Goal: Task Accomplishment & Management: Use online tool/utility

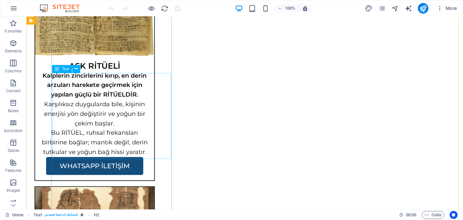
scroll to position [789, 0]
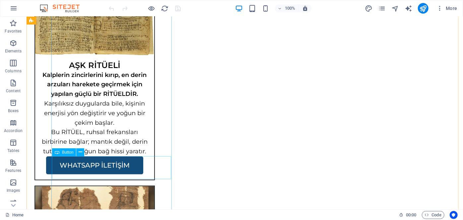
click at [110, 161] on div "WHATSAPP İLETİŞİM" at bounding box center [94, 167] width 119 height 23
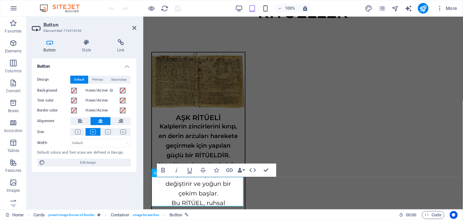
scroll to position [792, 0]
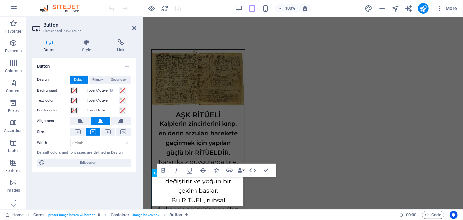
click at [123, 55] on div "Button Style Link Button Design Default Primary Secondary Background Hover/Acti…" at bounding box center [84, 121] width 104 height 165
click at [120, 50] on h4 "Link" at bounding box center [120, 46] width 31 height 14
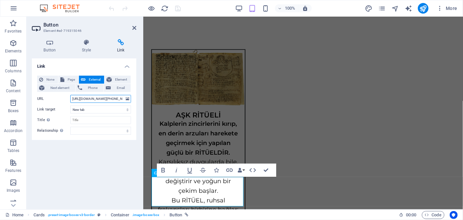
click at [92, 96] on input "https://wa.me/+905367199605?text=Merhaba%20Hocam%2C%20siteniz%20%C3%BCzerinden%…" at bounding box center [100, 99] width 61 height 8
paste input "44789810?text=Merhaba%20Hocam%2C%20siteniz%20%C3%BCzerinden%20ula%C5%9F%C4%B1yo…"
type input "[URL][DOMAIN_NAME][PHONE_NUMBER][DEMOGRAPHIC_DATA]."
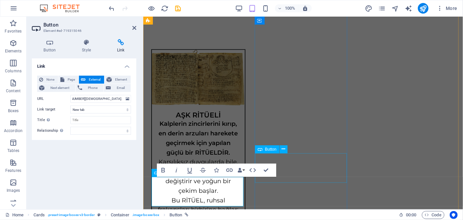
scroll to position [0, 0]
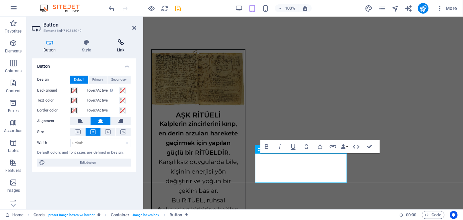
click at [127, 46] on h4 "Link" at bounding box center [120, 46] width 31 height 14
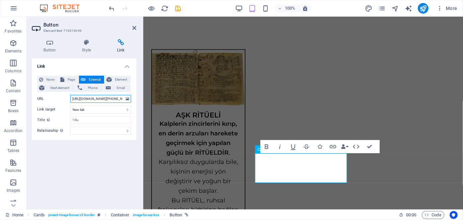
click at [98, 97] on input "https://wa.me/+905367199605?text=Merhaba%20Hocam%2C%20siteniz%20%C3%BCzerinden%…" at bounding box center [100, 99] width 61 height 8
paste input "44789810?text=Merhaba%20Hocam%2C%20siteniz%20%C3%BCzerinden%20ula%C5%9F%C4%B1yo…"
type input "[URL][DOMAIN_NAME][PHONE_NUMBER][DEMOGRAPHIC_DATA]."
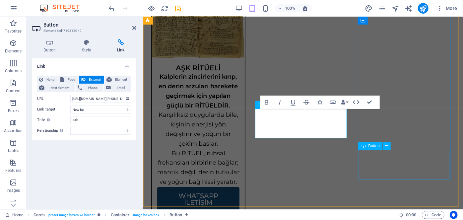
scroll to position [841, 0]
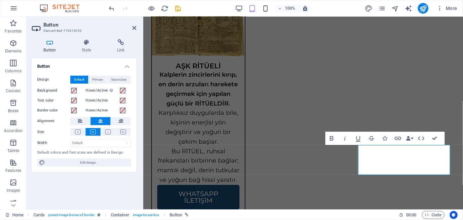
click at [117, 55] on div "Button Style Link Button Design Default Primary Secondary Background Hover/Acti…" at bounding box center [84, 121] width 104 height 165
click at [118, 51] on h4 "Link" at bounding box center [120, 46] width 31 height 14
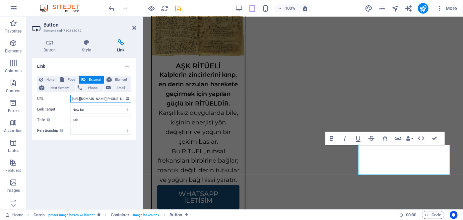
click at [92, 100] on input "https://wa.me/+905367199605?text=Merhaba%20Hocam%2C%20siteniz%20%C3%BCzerinden%…" at bounding box center [100, 99] width 61 height 8
paste input "44789810?text=Merhaba%20Hocam%2C%20siteniz%20%C3%BCzerinden%20ula%C5%9F%C4%B1yo…"
type input "[URL][DOMAIN_NAME][PHONE_NUMBER][DEMOGRAPHIC_DATA]."
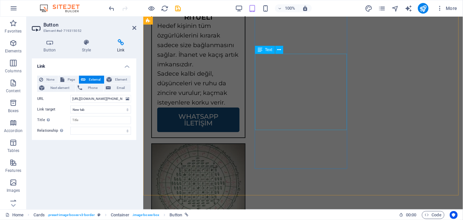
scroll to position [1124, 0]
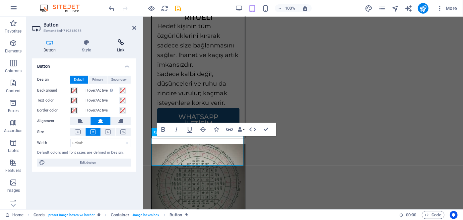
click at [119, 44] on icon at bounding box center [120, 42] width 31 height 7
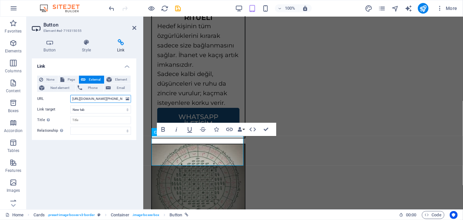
click at [96, 96] on input "https://wa.me/+905367199605?text=Merhaba%20Hocam%2C%20siteniz%20%C3%BCzerinden%…" at bounding box center [100, 99] width 61 height 8
paste input "44789810?text=Merhaba%20Hocam%2C%20siteniz%20%C3%BCzerinden%20ula%C5%9F%C4%B1yo…"
type input "[URL][DOMAIN_NAME][PHONE_NUMBER][DEMOGRAPHIC_DATA]."
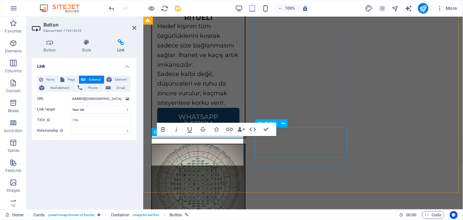
scroll to position [0, 0]
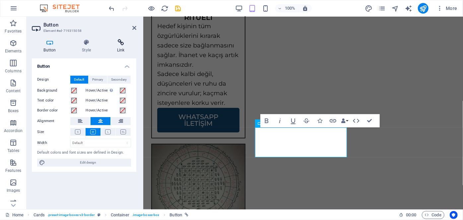
click at [119, 49] on h4 "Link" at bounding box center [120, 46] width 31 height 14
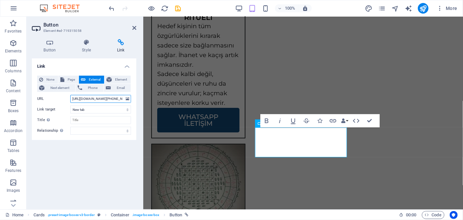
click at [93, 98] on input "https://wa.me/+905367199605?text=Merhaba%20Hocam%2C%20siteniz%20%C3%BCzerinden%…" at bounding box center [100, 99] width 61 height 8
paste input "44789810?text=Merhaba%20Hocam%2C%20siteniz%20%C3%BCzerinden%20ula%C5%9F%C4%B1yo…"
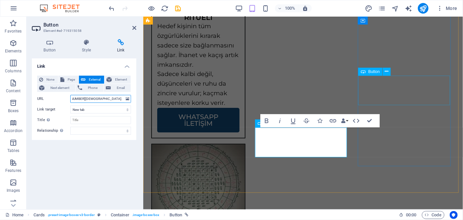
type input "[URL][DOMAIN_NAME][PHONE_NUMBER][DEMOGRAPHIC_DATA]."
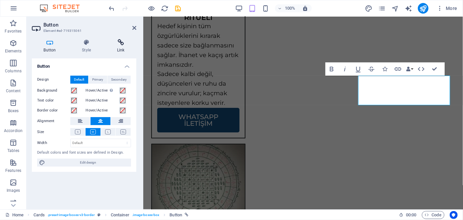
click at [123, 42] on icon at bounding box center [120, 42] width 31 height 7
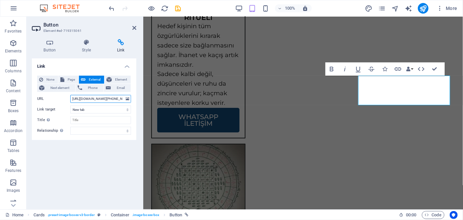
click at [93, 96] on input "https://wa.me/+905367199605?text=Merhaba%20Hocam%2C%20siteniz%20%C3%BCzerinden%…" at bounding box center [100, 99] width 61 height 8
paste input "44789810?text=Merhaba%20Hocam%2C%20siteniz%20%C3%BCzerinden%20ula%C5%9F%C4%B1yo…"
type input "[URL][DOMAIN_NAME][PHONE_NUMBER][DEMOGRAPHIC_DATA]."
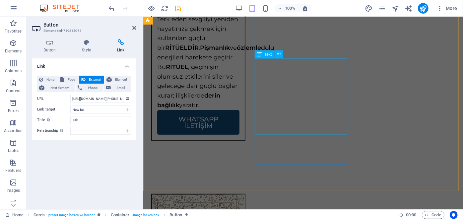
scroll to position [1398, 0]
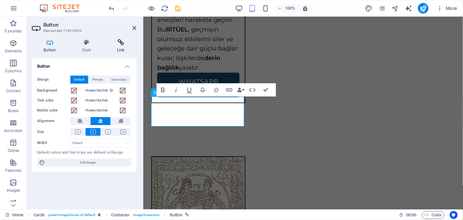
click at [121, 43] on icon at bounding box center [120, 42] width 31 height 7
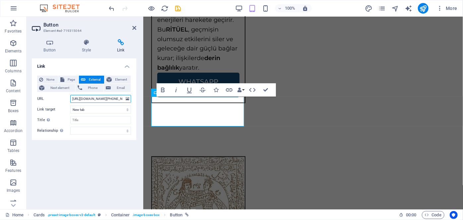
click at [94, 98] on input "https://wa.me/+905367199605?text=Merhaba%20Hocam%2C%20siteniz%20%C3%BCzerinden%…" at bounding box center [100, 99] width 61 height 8
paste input "44789810?text=Merhaba%20Hocam%2C%20siteniz%20%C3%BCzerinden%20ula%C5%9F%C4%B1yo…"
type input "[URL][DOMAIN_NAME][PHONE_NUMBER][DEMOGRAPHIC_DATA]."
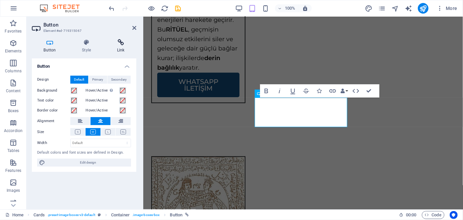
click at [115, 48] on h4 "Link" at bounding box center [120, 46] width 31 height 14
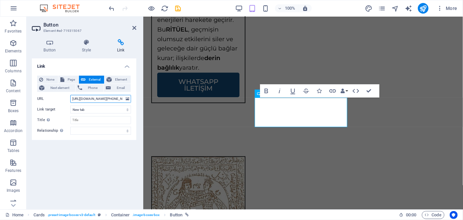
click at [91, 97] on input "https://wa.me/+905367199605?text=Merhaba%20Hocam%2C%20siteniz%20%C3%BCzerinden%…" at bounding box center [100, 99] width 61 height 8
paste input "44789810?text=Merhaba%20Hocam%2C%20siteniz%20%C3%BCzerinden%20ula%C5%9F%C4%B1yo…"
type input "[URL][DOMAIN_NAME][PHONE_NUMBER][DEMOGRAPHIC_DATA]."
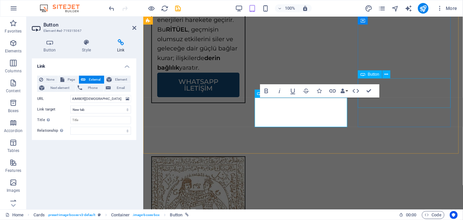
scroll to position [0, 0]
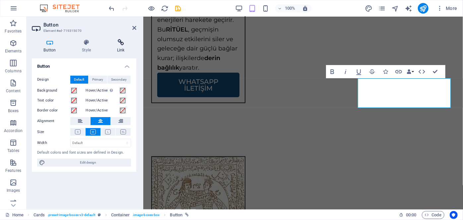
click at [127, 45] on icon at bounding box center [120, 42] width 31 height 7
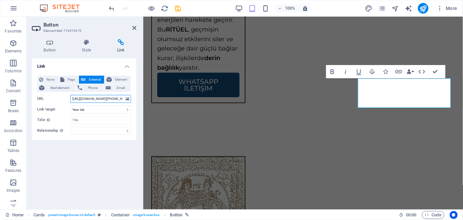
click at [91, 100] on input "https://wa.me/+905367199605?text=Merhaba%20Hocam%2C%20siteniz%20%C3%BCzerinden%…" at bounding box center [100, 99] width 61 height 8
paste input "44789810?text=Merhaba%20Hocam%2C%20siteniz%20%C3%BCzerinden%20ula%C5%9F%C4%B1yo…"
type input "[URL][DOMAIN_NAME][PHONE_NUMBER][DEMOGRAPHIC_DATA]."
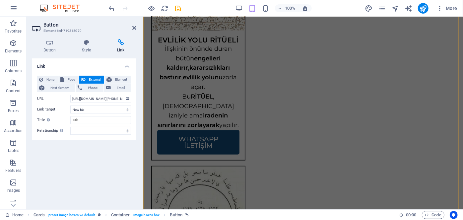
scroll to position [1626, 0]
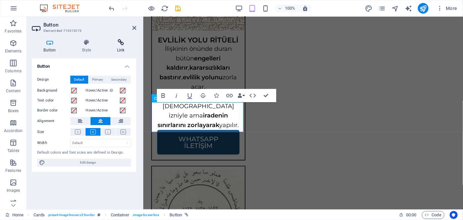
click at [118, 45] on icon at bounding box center [120, 42] width 31 height 7
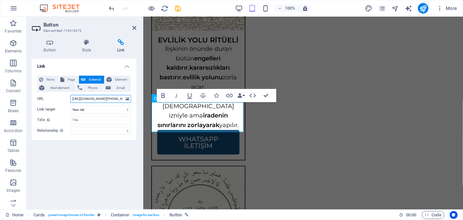
click at [91, 101] on input "https://wa.me/+905367199605?text=Merhaba%20Hocam%2C%20siteniz%20%C3%BCzerinden%…" at bounding box center [100, 99] width 61 height 8
paste input "44789810?text=Merhaba%20Hocam%2C%20siteniz%20%C3%BCzerinden%20ula%C5%9F%C4%B1yo…"
type input "[URL][DOMAIN_NAME][PHONE_NUMBER][DEMOGRAPHIC_DATA]."
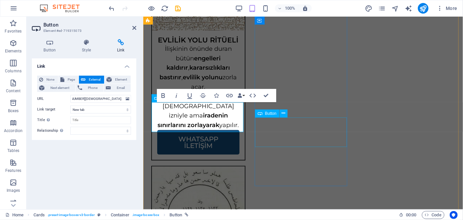
scroll to position [0, 0]
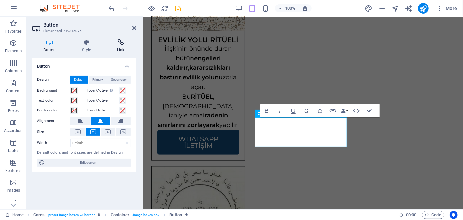
click at [120, 45] on icon at bounding box center [120, 42] width 31 height 7
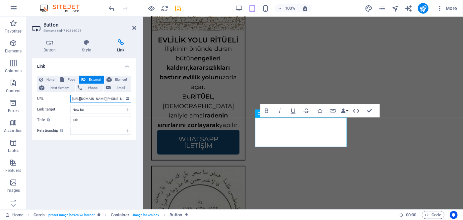
click at [95, 97] on input "https://wa.me/+905367199605?text=Merhaba%20Hocam%2C%20siteniz%20%C3%BCzerinden%…" at bounding box center [100, 99] width 61 height 8
paste input "44789810?text=Merhaba%20Hocam%2C%20siteniz%20%C3%BCzerinden%20ula%C5%9F%C4%B1yo…"
type input "[URL][DOMAIN_NAME][PHONE_NUMBER][DEMOGRAPHIC_DATA]."
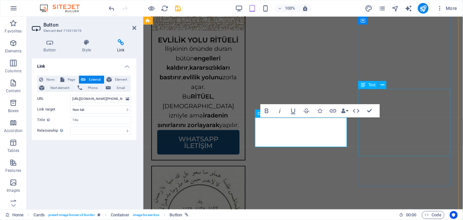
scroll to position [1686, 0]
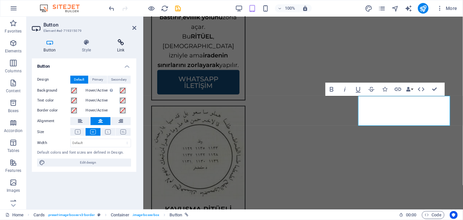
click at [121, 46] on h4 "Link" at bounding box center [120, 46] width 31 height 14
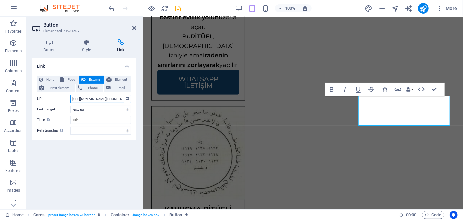
click at [90, 101] on input "https://wa.me/+905367199605?text=Merhaba%20Hocam%2C%20siteniz%20%C3%BCzerinden%…" at bounding box center [100, 99] width 61 height 8
paste input "44789810?text=Merhaba%20Hocam%2C%20siteniz%20%C3%BCzerinden%20ula%C5%9F%C4%B1yo…"
type input "[URL][DOMAIN_NAME][PHONE_NUMBER][DEMOGRAPHIC_DATA]."
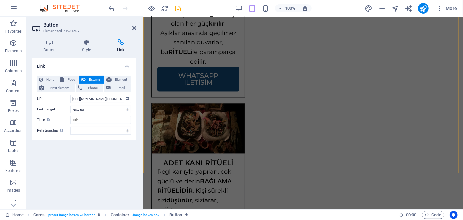
scroll to position [1910, 0]
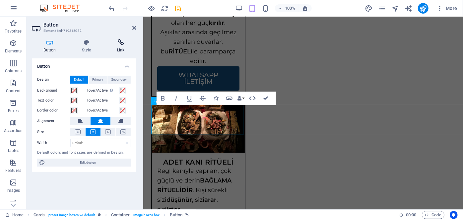
click at [119, 45] on icon at bounding box center [120, 42] width 31 height 7
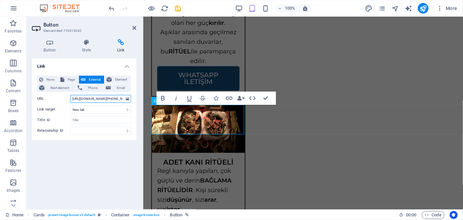
click at [96, 98] on input "https://wa.me/+905367199605?text=Merhaba%20Hocam%2C%20siteniz%20%C3%BCzerinden%…" at bounding box center [100, 99] width 61 height 8
paste input "44789810?text=Merhaba%20Hocam%2C%20siteniz%20%C3%BCzerinden%20ula%C5%9F%C4%B1yo…"
type input "[URL][DOMAIN_NAME][PHONE_NUMBER][DEMOGRAPHIC_DATA]."
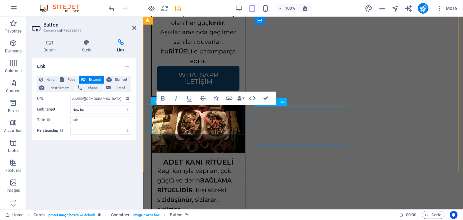
scroll to position [0, 0]
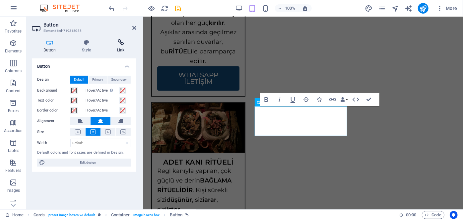
click at [120, 52] on h4 "Link" at bounding box center [120, 46] width 31 height 14
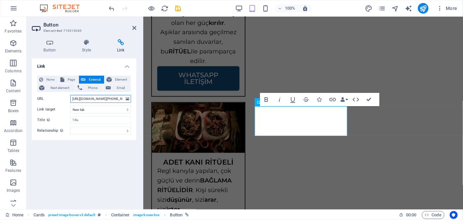
click at [90, 97] on input "https://wa.me/+905367199605?text=Merhaba%20Hocam%2C%20siteniz%20%C3%BCzerinden%…" at bounding box center [100, 99] width 61 height 8
paste input "44789810?text=Merhaba%20Hocam%2C%20siteniz%20%C3%BCzerinden%20ula%C5%9F%C4%B1yo…"
paste input "text"
type input "[URL][DOMAIN_NAME][PHONE_NUMBER][DEMOGRAPHIC_DATA]."
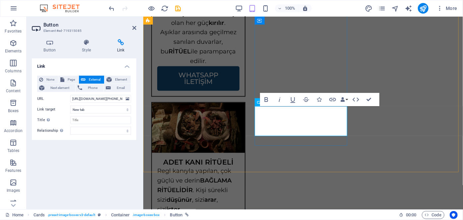
scroll to position [1962, 0]
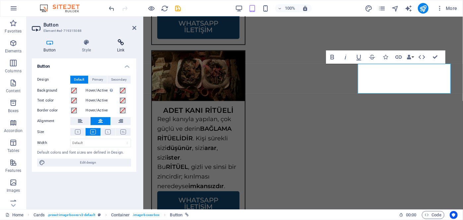
click at [122, 49] on h4 "Link" at bounding box center [120, 46] width 31 height 14
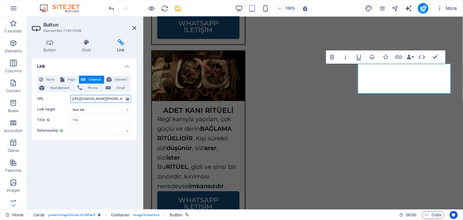
click at [88, 99] on input "https://wa.me/+905367199605?text=Merhaba%20Hocam%2C%20siteniz%20%C3%BCzerinden%…" at bounding box center [100, 99] width 61 height 8
paste input "44789810?text=Merhaba%20Hocam%2C%20siteniz%20%C3%BCzerinden%20ula%C5%9F%C4%B1yo…"
type input "[URL][DOMAIN_NAME][PHONE_NUMBER][DEMOGRAPHIC_DATA]."
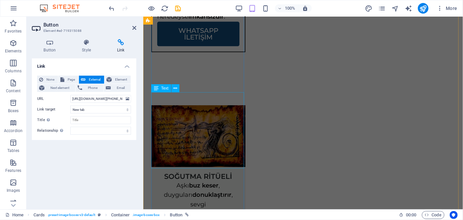
scroll to position [2151, 0]
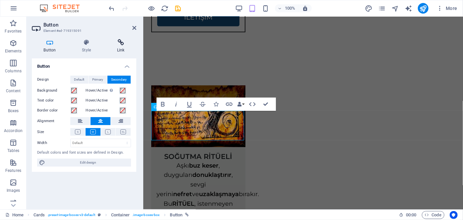
click at [114, 48] on h4 "Link" at bounding box center [120, 46] width 31 height 14
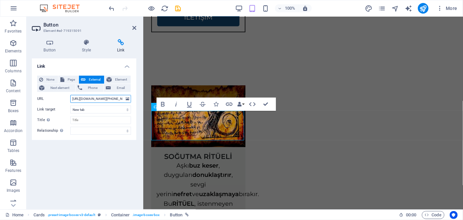
click at [92, 100] on input "https://wa.me/+905367199605?text=Merhaba%20Hocam%2C%20siteniz%20%C3%BCzerinden%…" at bounding box center [100, 99] width 61 height 8
paste input "44789810?text=Merhaba%20Hocam%2C%20siteniz%20%C3%BCzerinden%20ula%C5%9F%C4%B1yo…"
type input "[URL][DOMAIN_NAME][PHONE_NUMBER][DEMOGRAPHIC_DATA]."
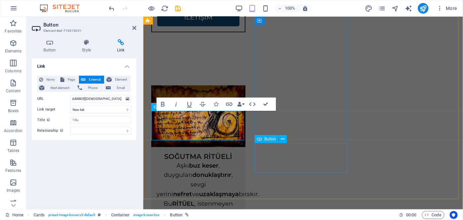
scroll to position [0, 0]
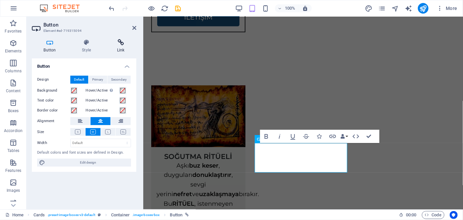
click at [121, 48] on h4 "Link" at bounding box center [120, 46] width 31 height 14
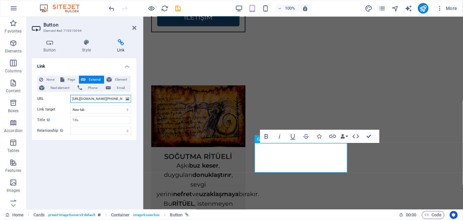
click at [93, 100] on input "https://wa.me/+905367199605?text=Merhaba%20Hocam%2C%20siteniz%20%C3%BCzerinden%…" at bounding box center [100, 99] width 61 height 8
paste input "44789810?text=Merhaba%20Hocam%2C%20siteniz%20%C3%BCzerinden%20ula%C5%9F%C4%B1yo…"
type input "[URL][DOMAIN_NAME][PHONE_NUMBER][DEMOGRAPHIC_DATA]."
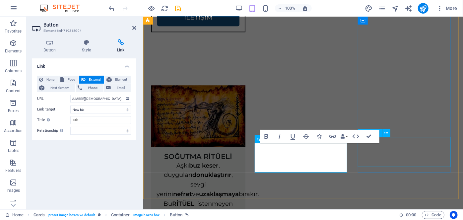
scroll to position [0, 0]
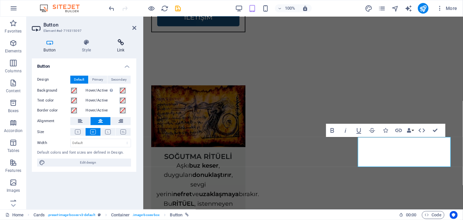
click at [125, 46] on h4 "Link" at bounding box center [120, 46] width 31 height 14
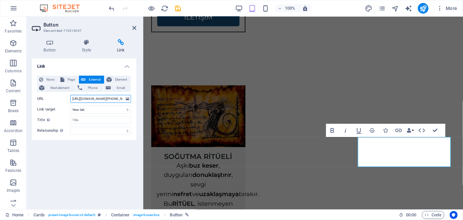
click at [89, 97] on input "https://wa.me/+905367199605?text=Merhaba%20Hocam%2C%20siteniz%20%C3%BCzerinden%…" at bounding box center [100, 99] width 61 height 8
paste input "44789810?text=Merhaba%20Hocam%2C%20siteniz%20%C3%BCzerinden%20ula%C5%9F%C4%B1yo…"
type input "[URL][DOMAIN_NAME][PHONE_NUMBER][DEMOGRAPHIC_DATA]."
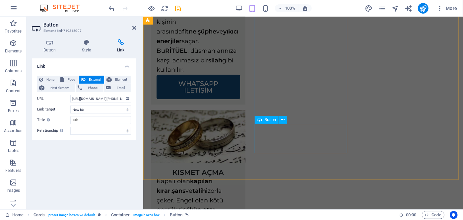
scroll to position [2524, 0]
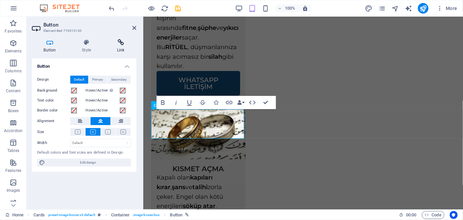
click at [126, 40] on icon at bounding box center [120, 42] width 31 height 7
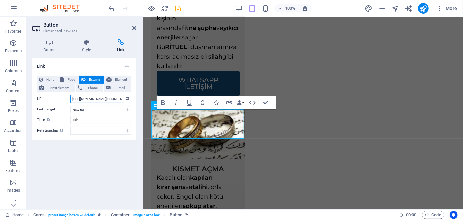
click at [93, 96] on input "https://wa.me/+905367199605?text=Merhaba%20Hocam%2C%20siteniz%20%C3%BCzerinden%…" at bounding box center [100, 99] width 61 height 8
paste input "44789810?text=Merhaba%20Hocam%2C%20siteniz%20%C3%BCzerinden%20ula%C5%9F%C4%B1yo…"
type input "[URL][DOMAIN_NAME][PHONE_NUMBER][DEMOGRAPHIC_DATA]."
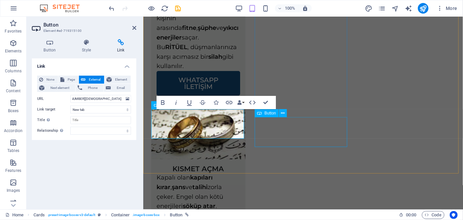
scroll to position [0, 0]
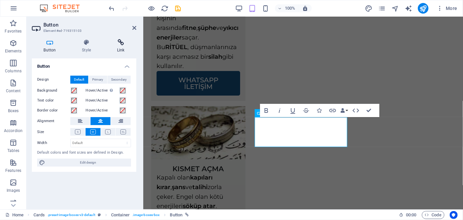
click at [118, 42] on icon at bounding box center [120, 42] width 31 height 7
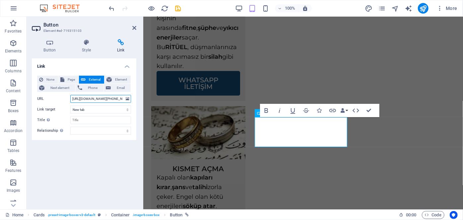
click at [92, 97] on input "https://wa.me/+905367199605?text=Merhaba%20Hocam%2C%20siteniz%20%C3%BCzerinden%…" at bounding box center [100, 99] width 61 height 8
paste input "44789810?text=Merhaba%20Hocam%2C%20siteniz%20%C3%BCzerinden%20ula%C5%9F%C4%B1yo…"
type input "[URL][DOMAIN_NAME][PHONE_NUMBER][DEMOGRAPHIC_DATA]."
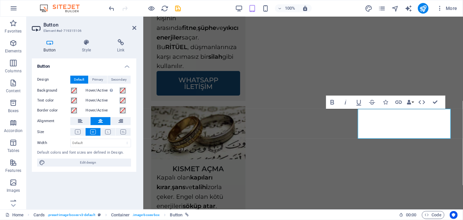
click at [120, 53] on div "Button Style Link Button Design Default Primary Secondary Background Hover/Acti…" at bounding box center [84, 121] width 104 height 165
click at [120, 46] on h4 "Link" at bounding box center [120, 46] width 31 height 14
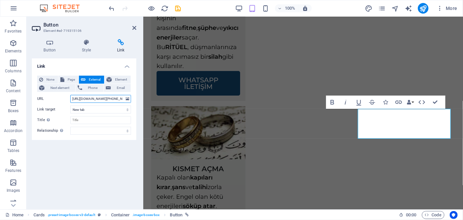
click at [94, 97] on input "https://wa.me/+905367199605?text=Merhaba%20Hocam%2C%20siteniz%20%C3%BCzerinden%…" at bounding box center [100, 99] width 61 height 8
paste input "44789810?text=Merhaba%20Hocam%2C%20siteniz%20%C3%BCzerinden%20ula%C5%9F%C4%B1yo…"
type input "[URL][DOMAIN_NAME][PHONE_NUMBER][DEMOGRAPHIC_DATA]."
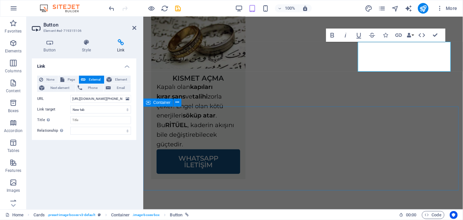
scroll to position [2627, 0]
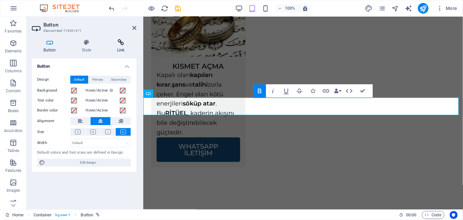
click at [122, 43] on icon at bounding box center [120, 42] width 31 height 7
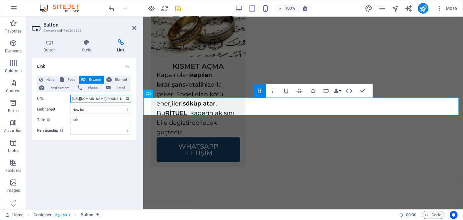
click at [99, 98] on input "https://wa.me/+905367199605?text=Merhaba%20Hocam%2C%20siteniz%20%C3%BCzerinden%…" at bounding box center [100, 99] width 61 height 8
paste input "44789810?text=Merhaba%20Hocam%2C%20siteniz%20%C3%BCzerinden%20ula%C5%9F%C4%B1yo…"
type input "[URL][DOMAIN_NAME][PHONE_NUMBER][DEMOGRAPHIC_DATA]."
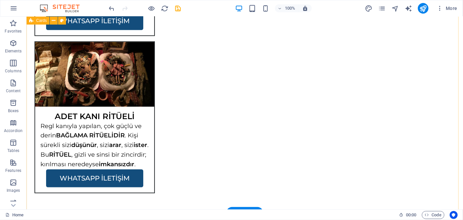
scroll to position [1850, 0]
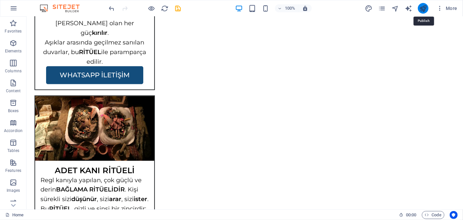
click at [424, 8] on icon "publish" at bounding box center [423, 9] width 8 height 8
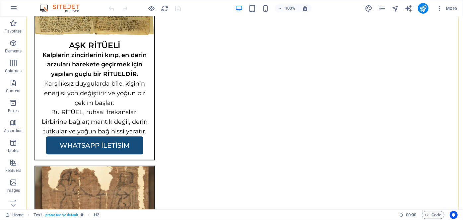
scroll to position [811, 0]
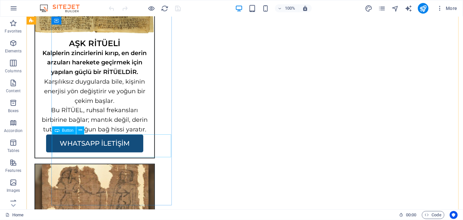
click at [124, 144] on div "WHATSAPP İLETİŞİM" at bounding box center [94, 145] width 119 height 23
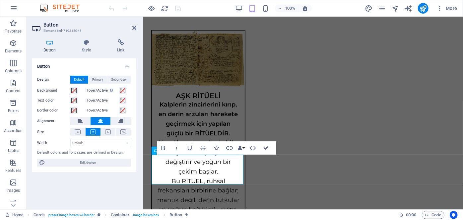
scroll to position [814, 0]
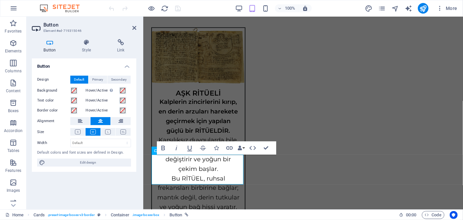
click at [118, 39] on div "Button Style Link Button Design Default Primary Secondary Background Hover/Acti…" at bounding box center [84, 121] width 115 height 175
click at [118, 39] on icon at bounding box center [120, 42] width 31 height 7
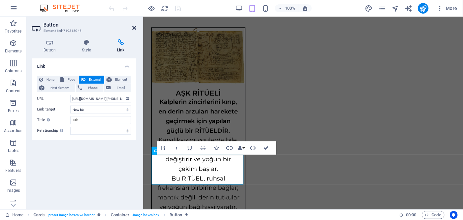
click at [132, 29] on icon at bounding box center [134, 27] width 4 height 5
